Goal: Task Accomplishment & Management: Use online tool/utility

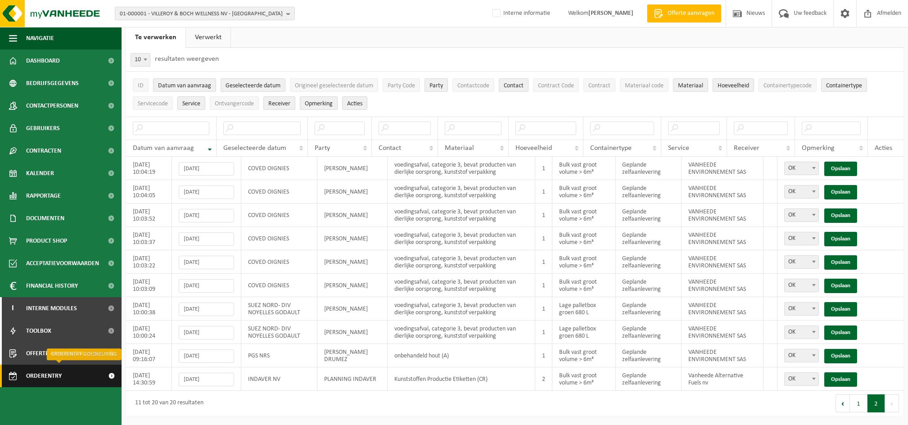
click at [59, 377] on span "Orderentry Goedkeuring" at bounding box center [64, 376] width 76 height 23
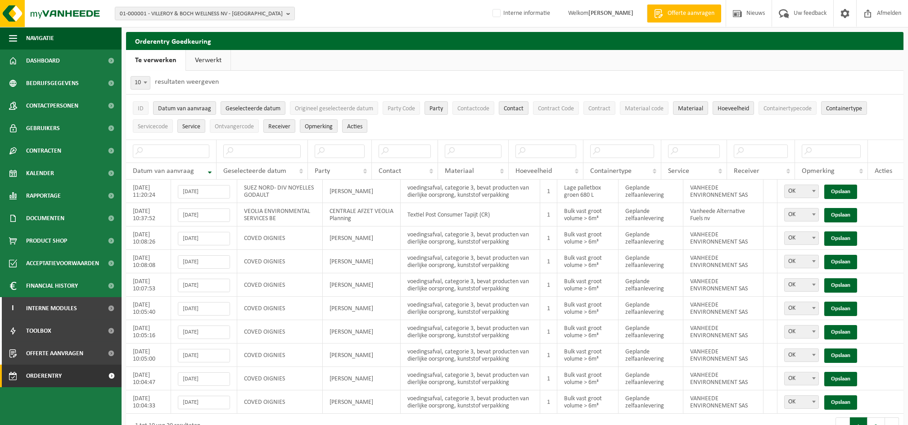
click at [153, 60] on link "Te verwerken" at bounding box center [155, 60] width 59 height 21
click at [748, 147] on input "text" at bounding box center [761, 151] width 54 height 14
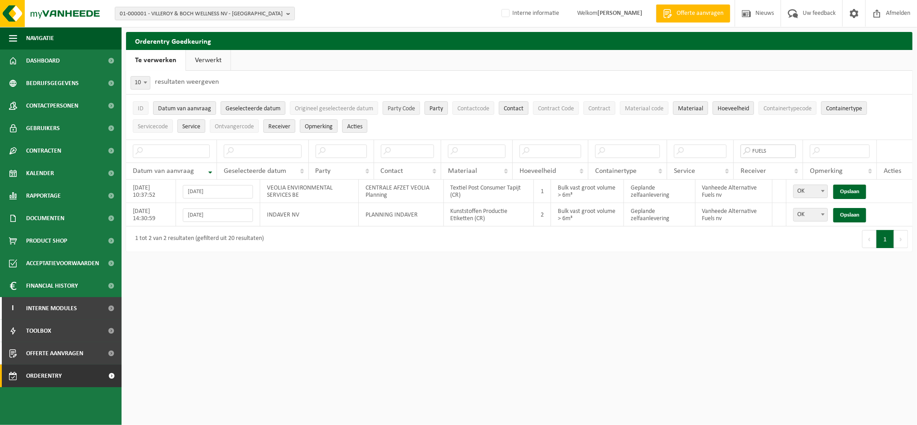
type input "FUELS"
click at [411, 106] on span "Party Code" at bounding box center [400, 108] width 27 height 7
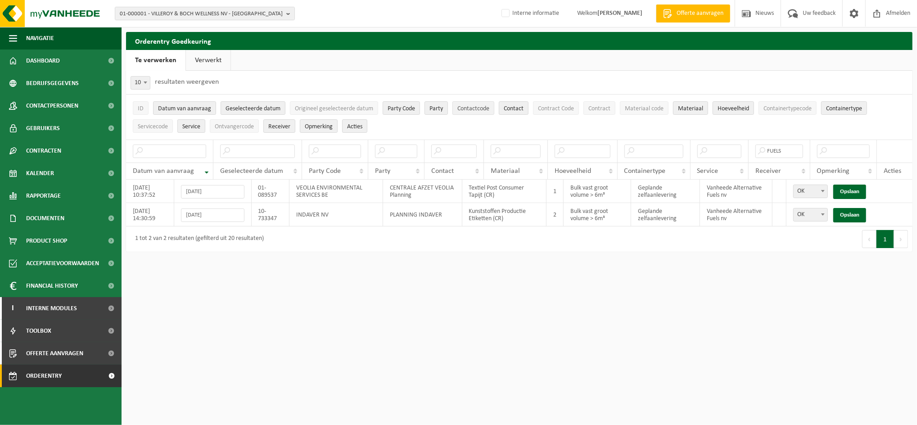
click at [468, 108] on span "Contactcode" at bounding box center [473, 108] width 32 height 7
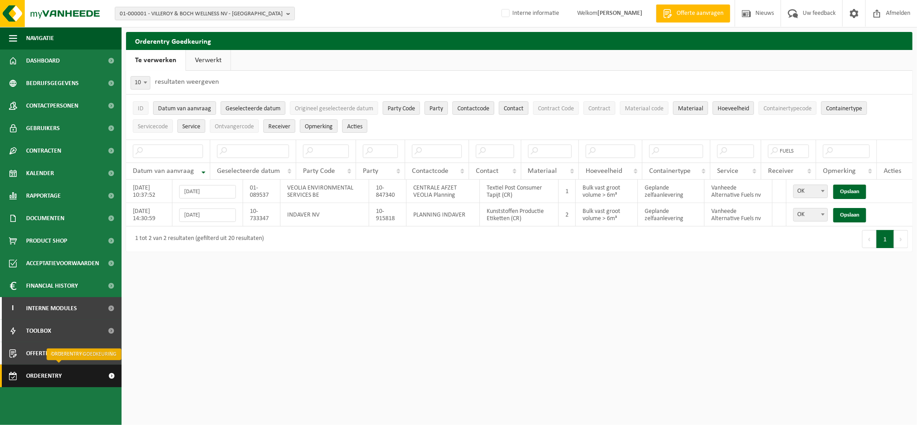
click at [41, 378] on span "Orderentry Goedkeuring" at bounding box center [64, 376] width 76 height 23
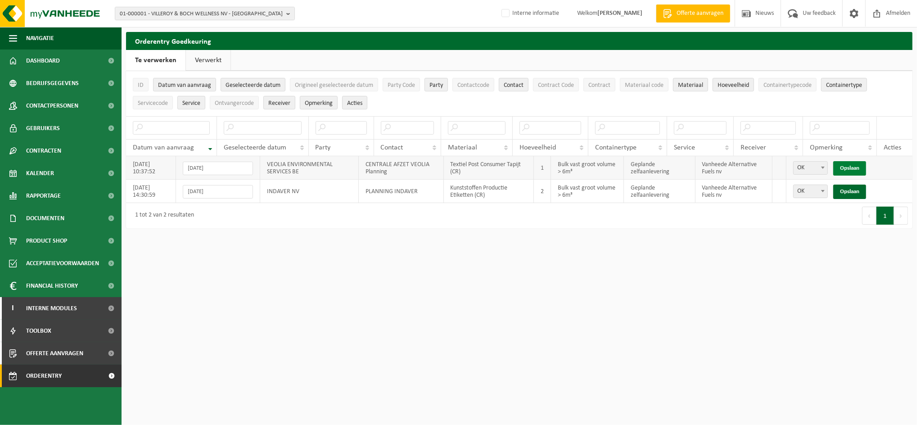
click at [854, 170] on link "Opslaan" at bounding box center [849, 168] width 33 height 14
click at [850, 185] on link "Opslaan" at bounding box center [849, 192] width 33 height 14
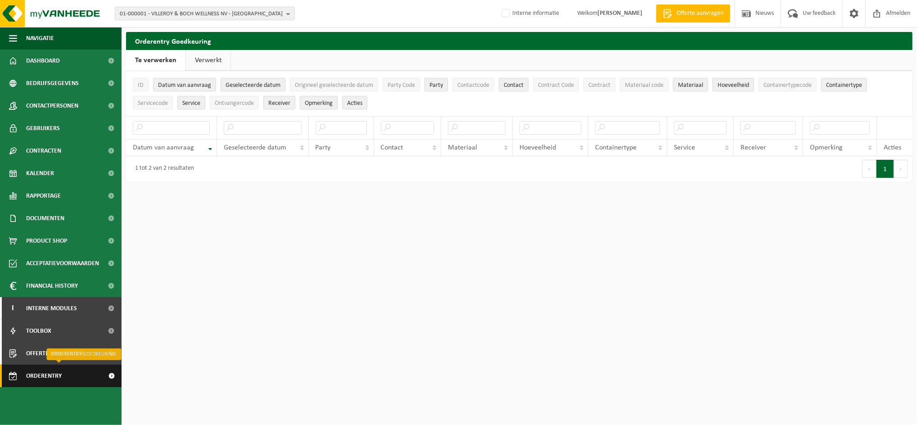
click at [54, 376] on span "Orderentry Goedkeuring" at bounding box center [64, 376] width 76 height 23
